Goal: Transaction & Acquisition: Purchase product/service

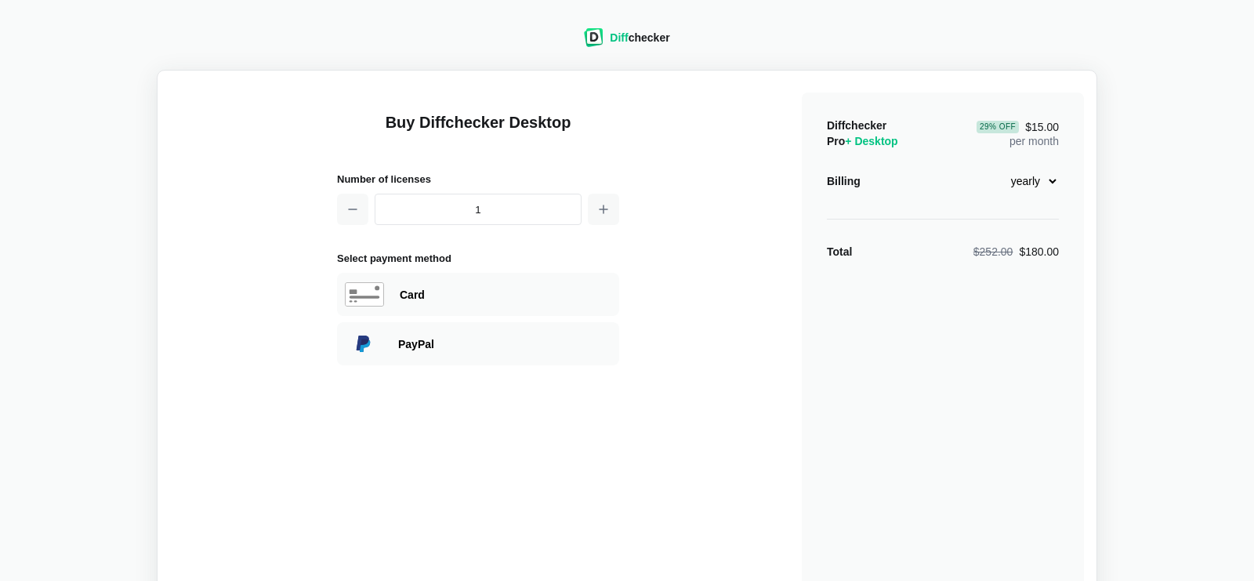
click at [992, 168] on select "monthly yearly" at bounding box center [1025, 181] width 67 height 27
click option "monthly" at bounding box center [0, 0] width 0 height 0
click at [992, 168] on select "monthly yearly" at bounding box center [1025, 181] width 67 height 27
select select "desktop-yearly-180"
click option "yearly" at bounding box center [0, 0] width 0 height 0
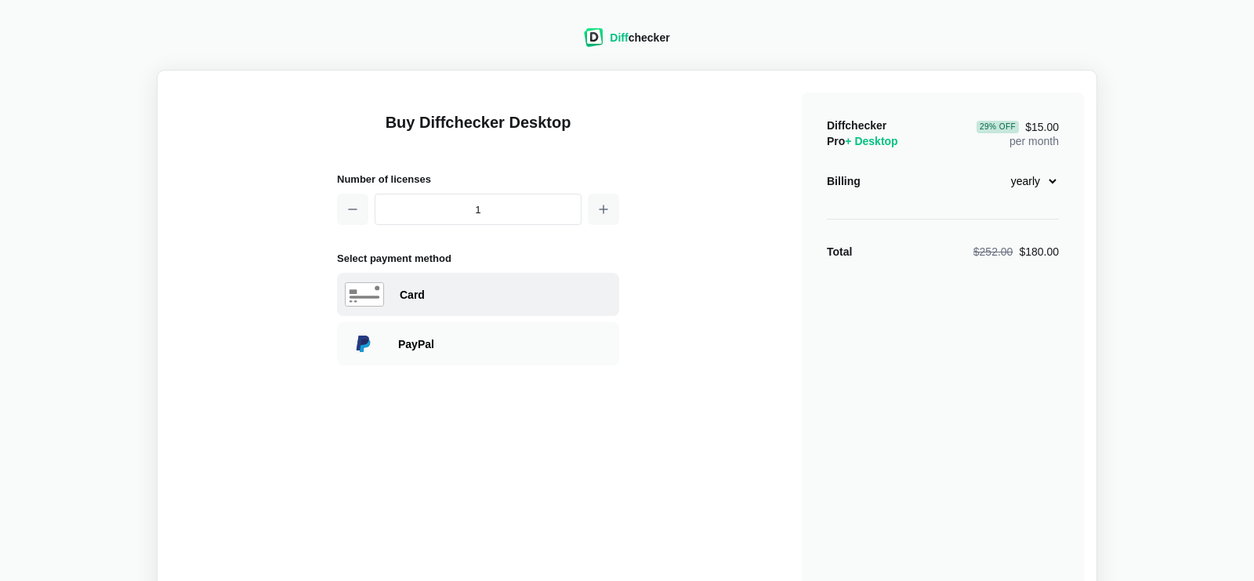
click at [421, 294] on div "Card" at bounding box center [506, 295] width 212 height 16
select select "[GEOGRAPHIC_DATA]"
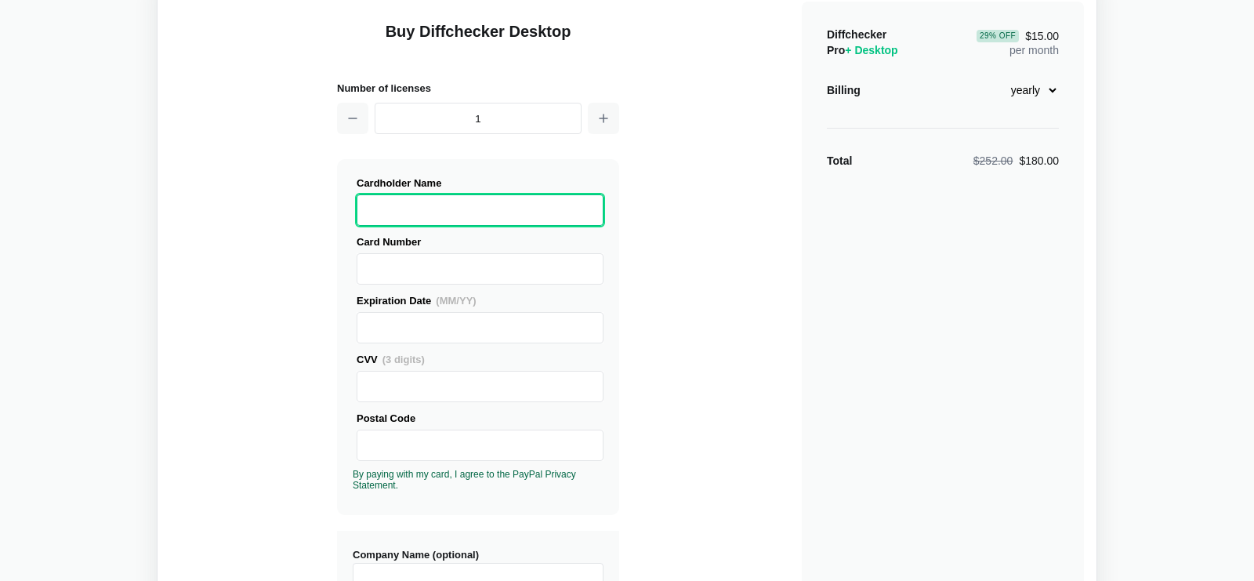
scroll to position [56, 0]
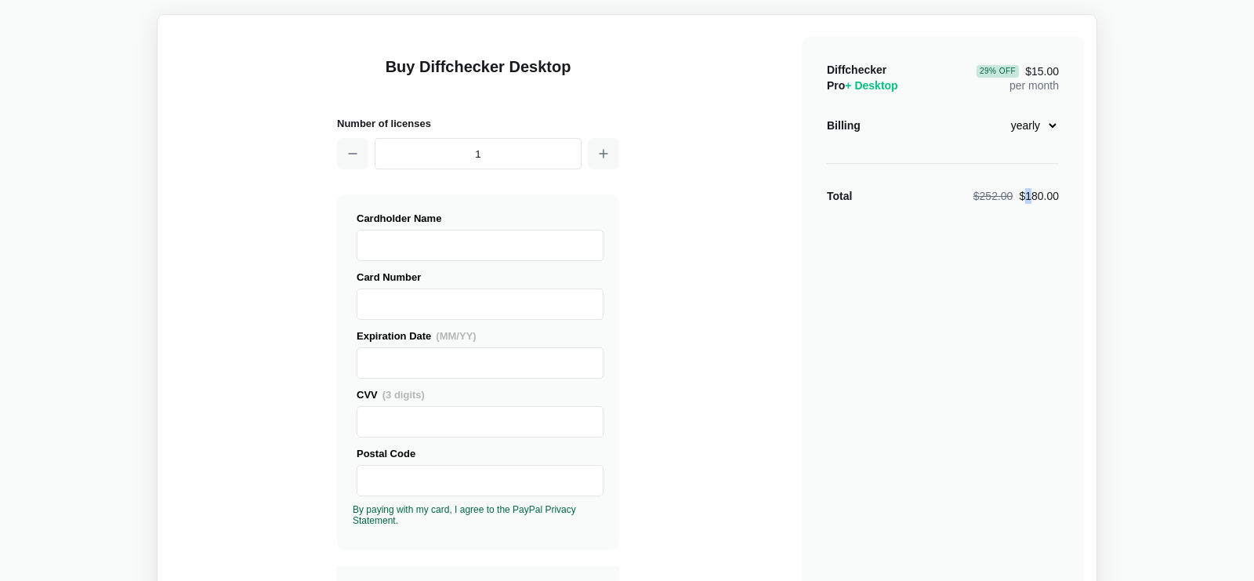
drag, startPoint x: 1033, startPoint y: 208, endPoint x: 1028, endPoint y: 196, distance: 12.7
click at [1028, 196] on div "Diffchecker Pro + Desktop 29 % Off $15.00 per month Billing monthly yearly Tota…" at bounding box center [943, 547] width 282 height 1021
click at [1028, 195] on div "$252.00 $180.00" at bounding box center [1016, 196] width 85 height 16
click at [992, 112] on select "monthly yearly" at bounding box center [1025, 125] width 67 height 27
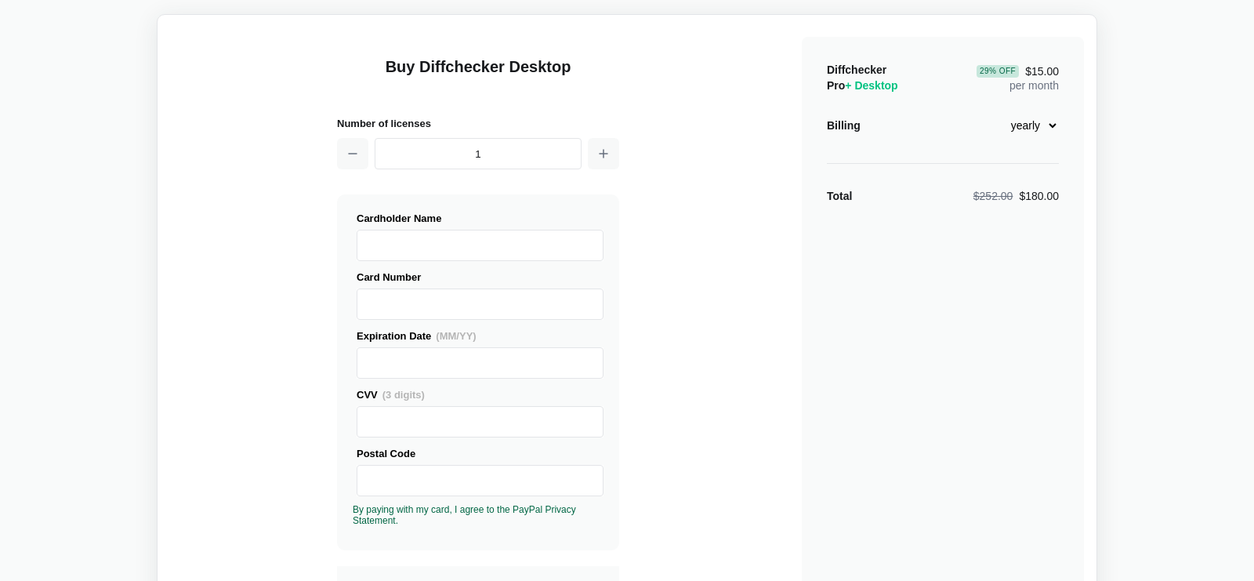
click at [1033, 125] on select "monthly yearly" at bounding box center [1025, 125] width 67 height 27
click at [880, 84] on span "+ Desktop" at bounding box center [871, 85] width 53 height 13
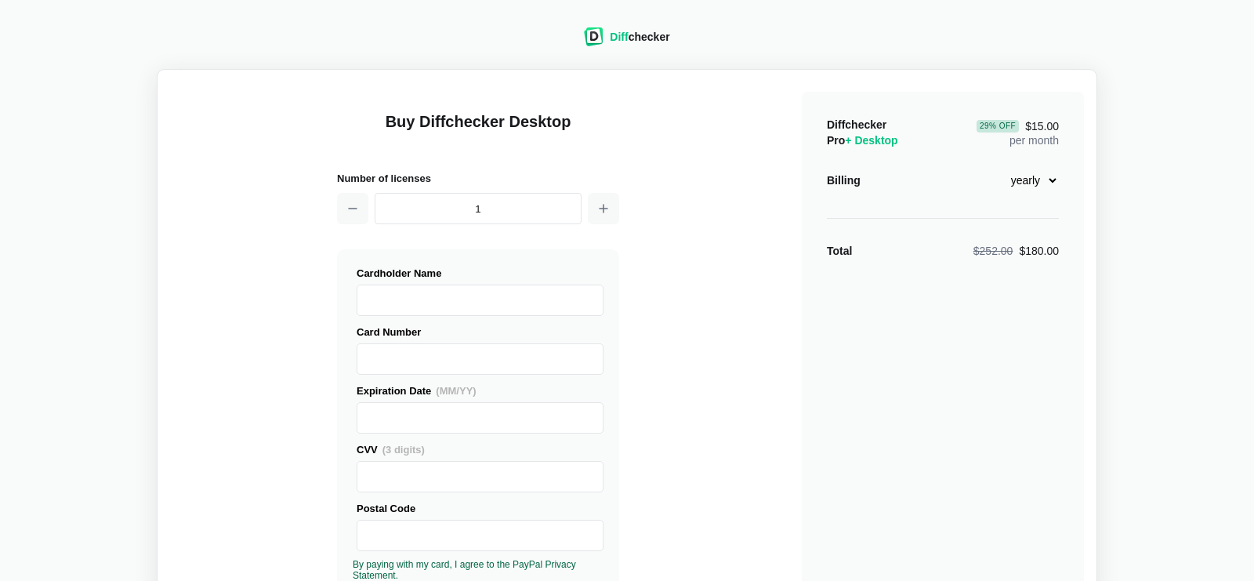
scroll to position [0, 0]
